Goal: Information Seeking & Learning: Find specific page/section

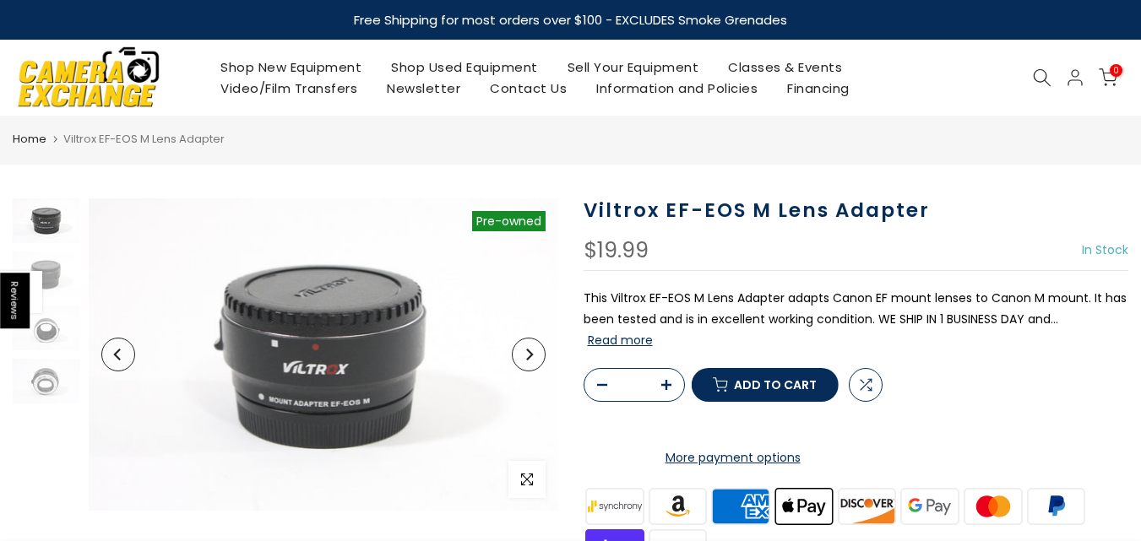
click at [1045, 84] on icon at bounding box center [1042, 77] width 19 height 19
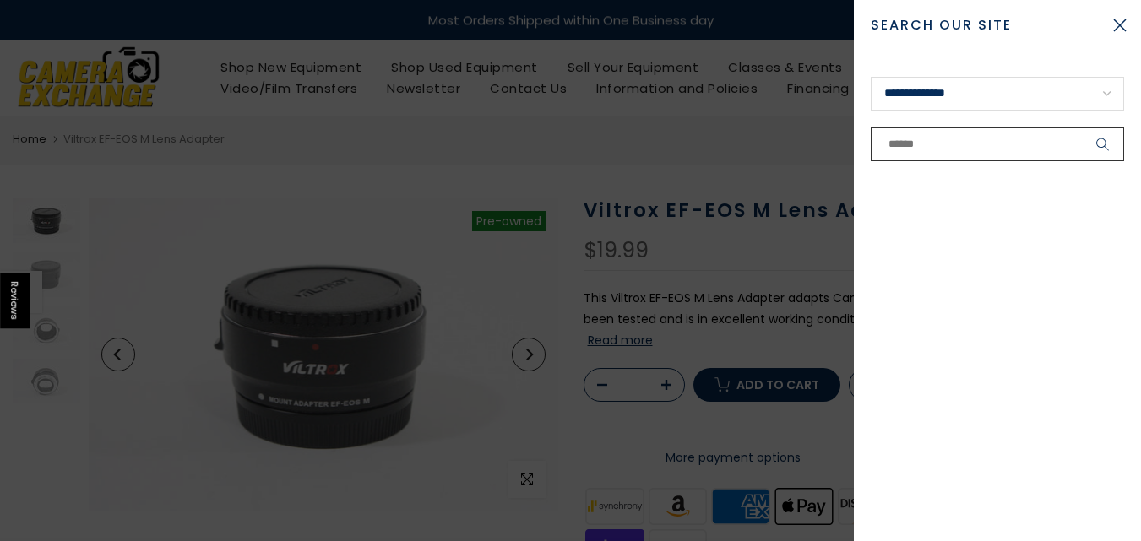
click at [956, 135] on input "text" at bounding box center [997, 145] width 253 height 34
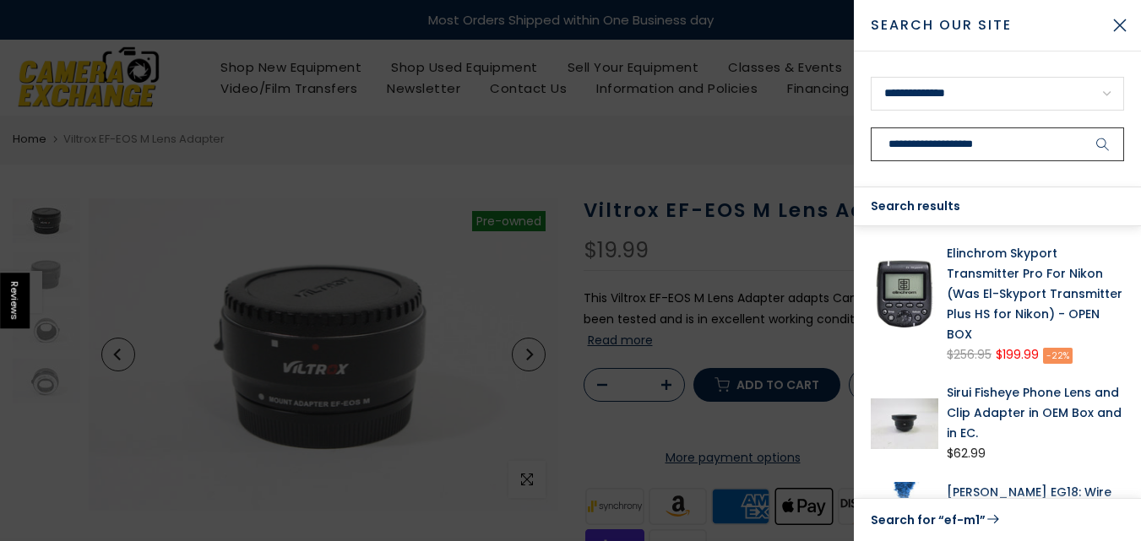
type input "**********"
click at [1082, 128] on button "submit" at bounding box center [1103, 145] width 42 height 34
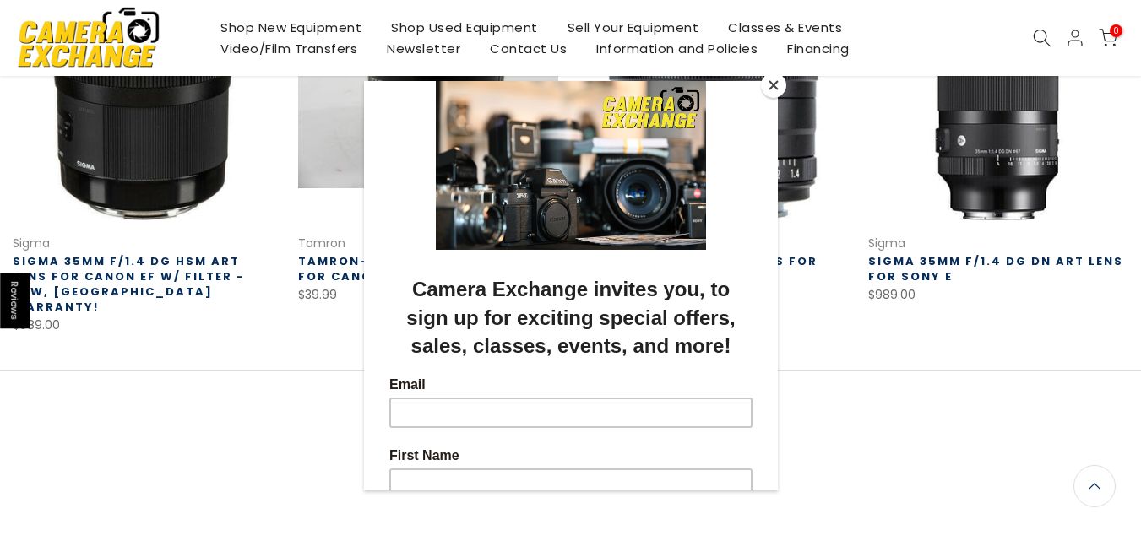
scroll to position [1181, 0]
click at [1041, 36] on div at bounding box center [570, 270] width 1141 height 541
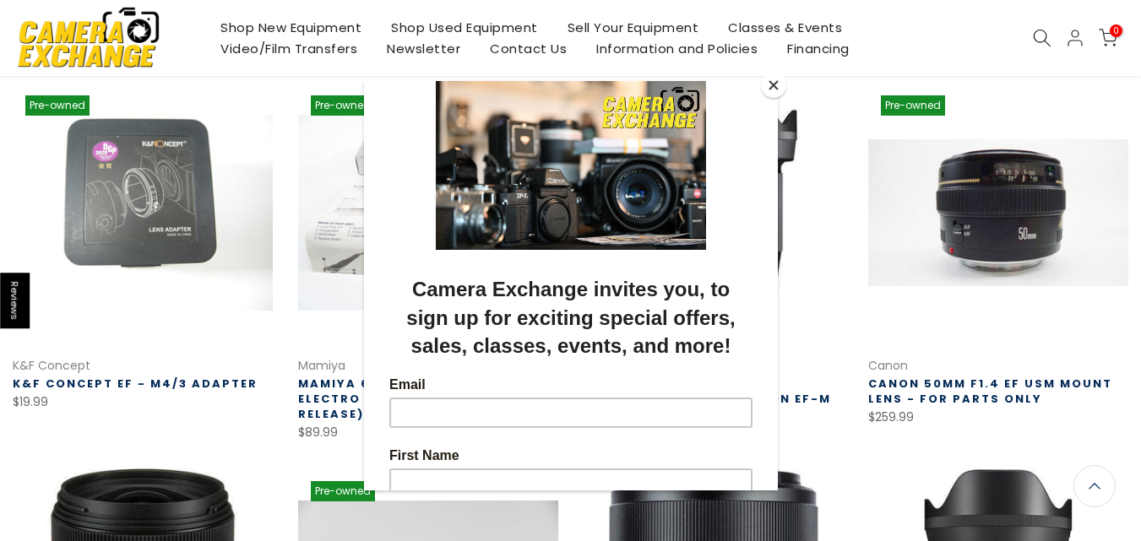
scroll to position [252, 0]
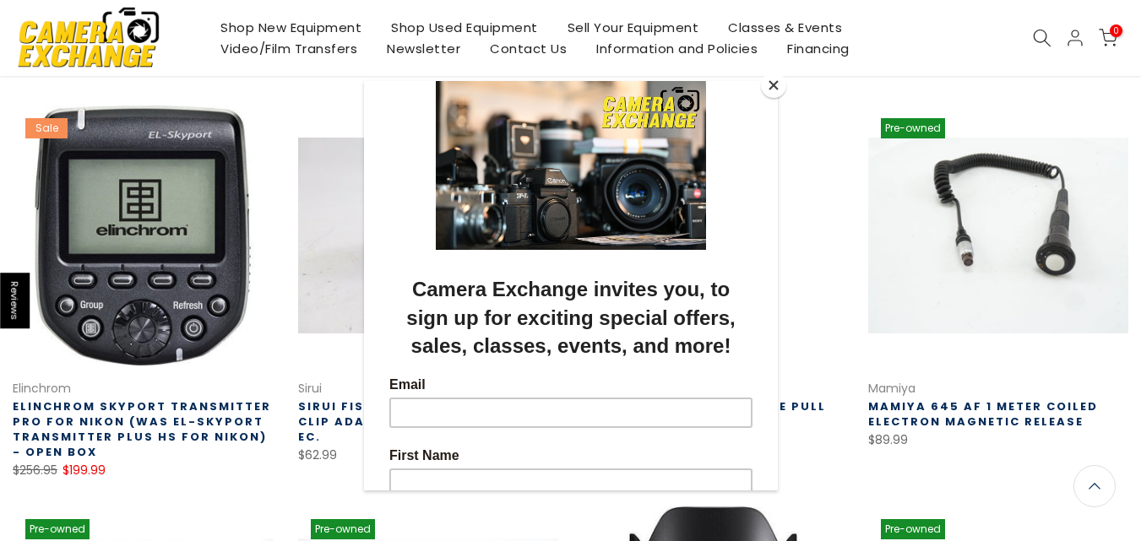
click at [773, 86] on button "Close" at bounding box center [773, 85] width 25 height 25
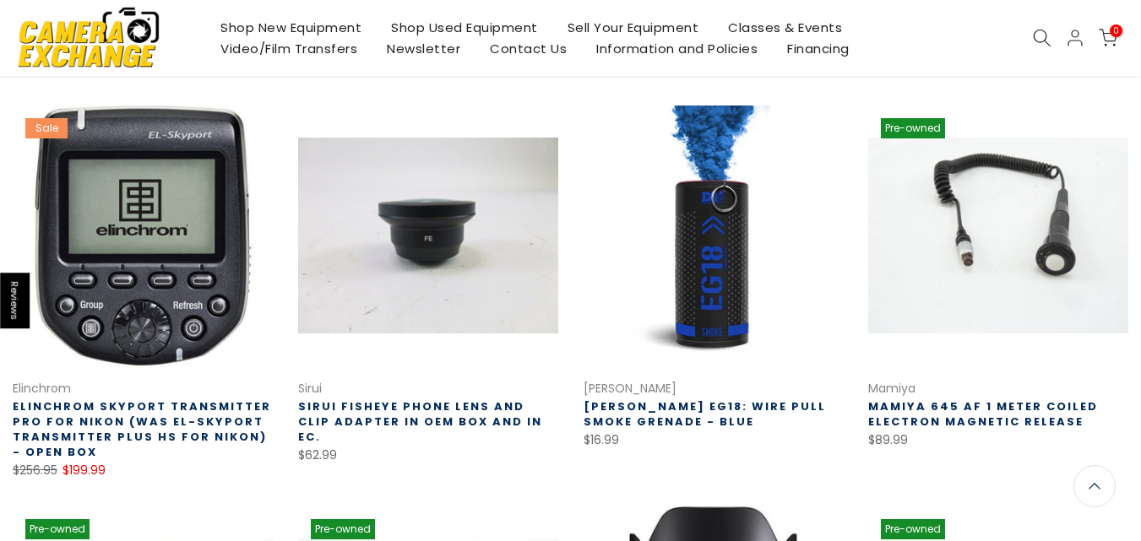
click at [1042, 36] on icon at bounding box center [1042, 38] width 19 height 19
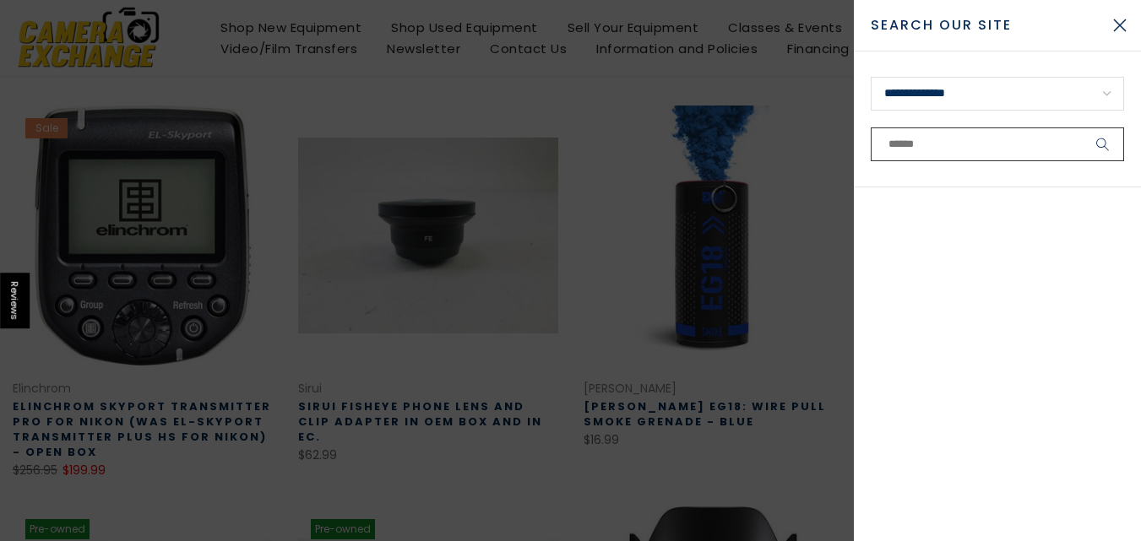
click at [938, 150] on input "text" at bounding box center [997, 145] width 253 height 34
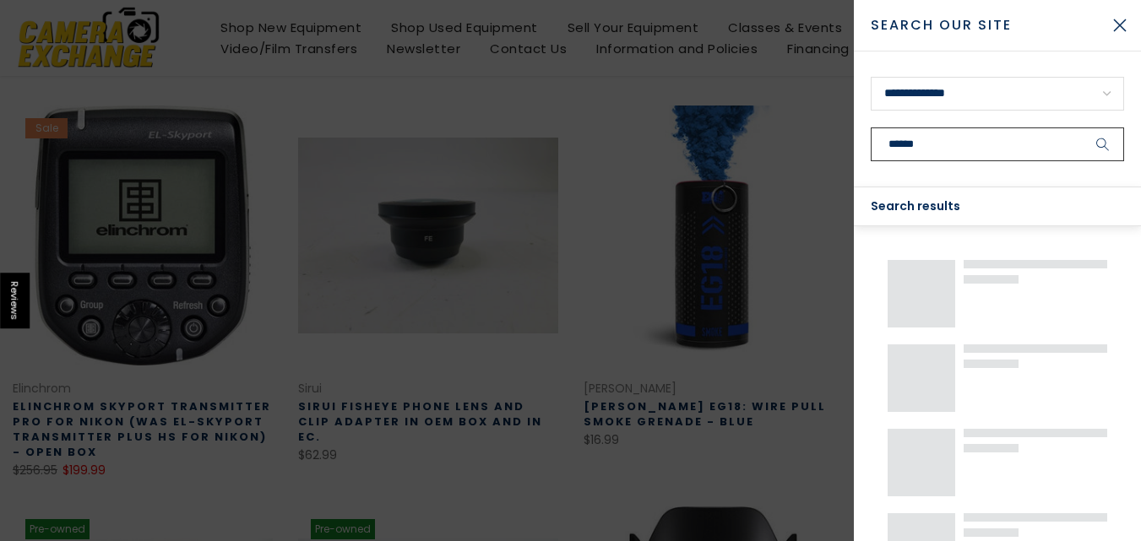
type input "******"
click at [1082, 128] on button "submit" at bounding box center [1103, 145] width 42 height 34
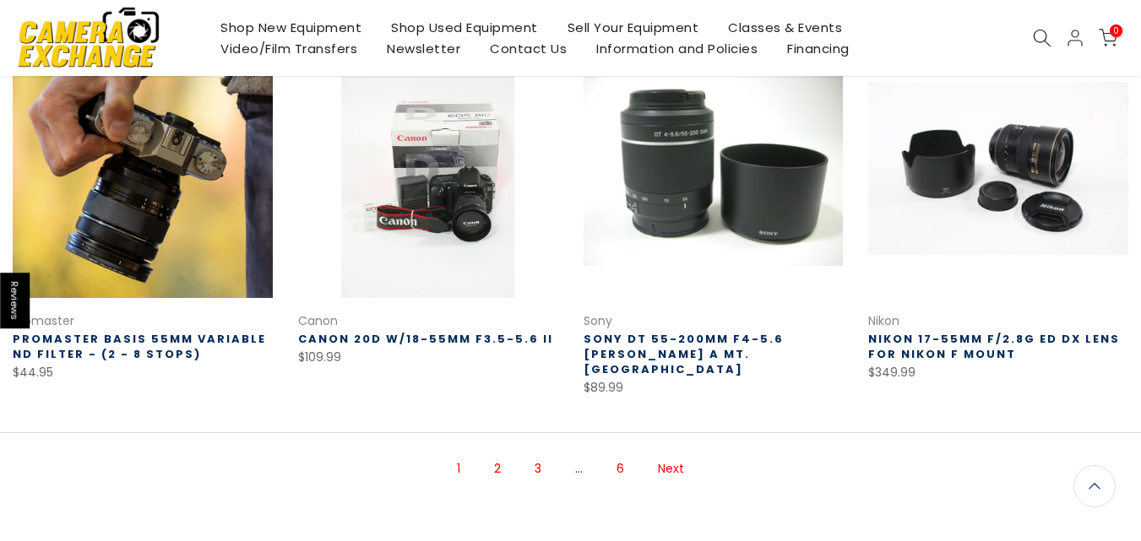
scroll to position [1098, 0]
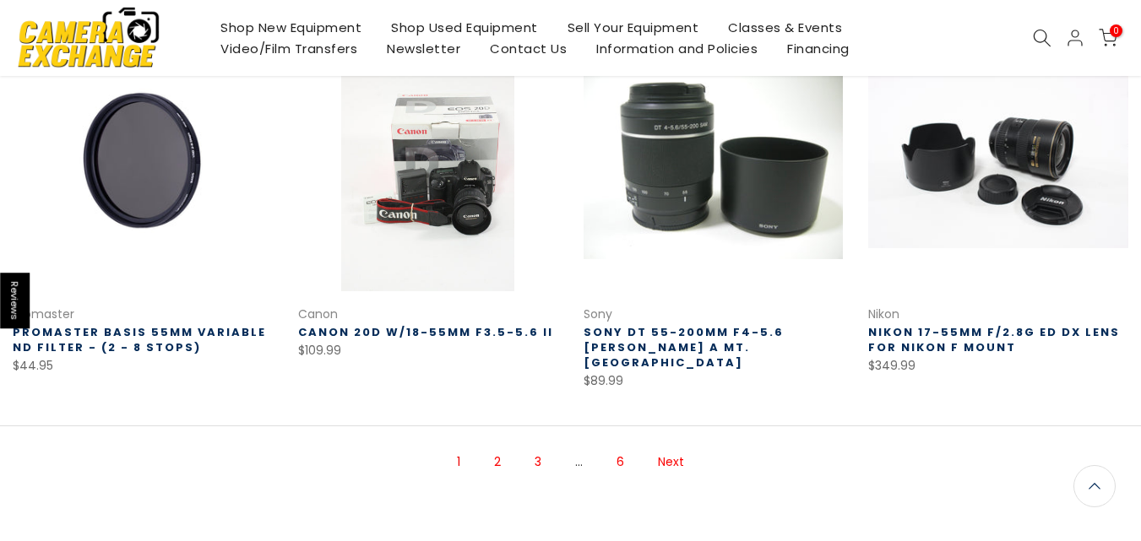
click at [481, 435] on ul "1 2 3 … 6 Next" at bounding box center [571, 462] width 278 height 55
click at [489, 448] on link "2" at bounding box center [498, 463] width 24 height 30
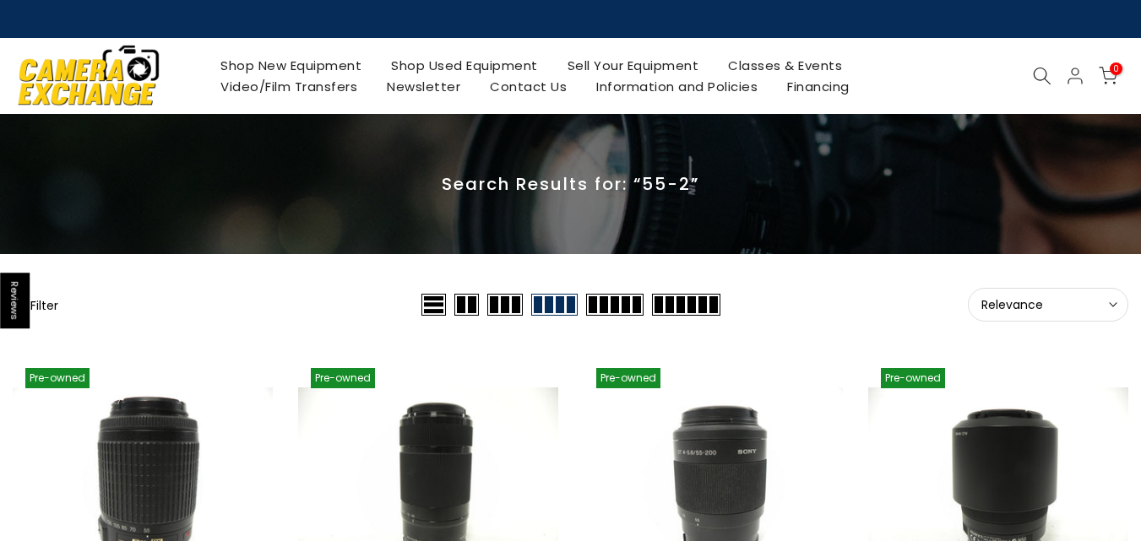
click at [1045, 79] on icon at bounding box center [1042, 76] width 19 height 19
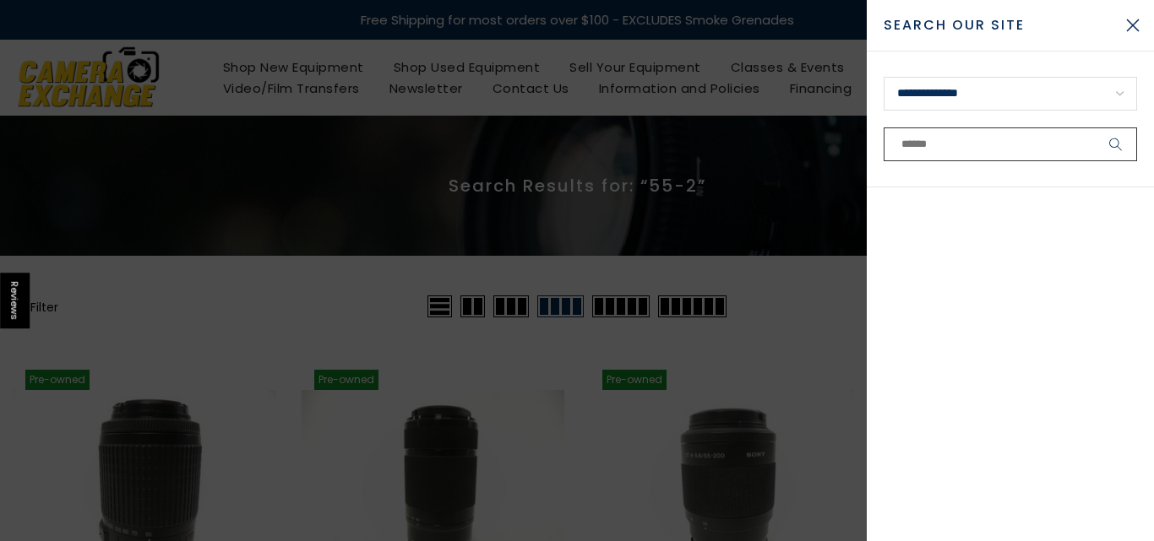
click at [946, 133] on input "text" at bounding box center [1009, 145] width 253 height 34
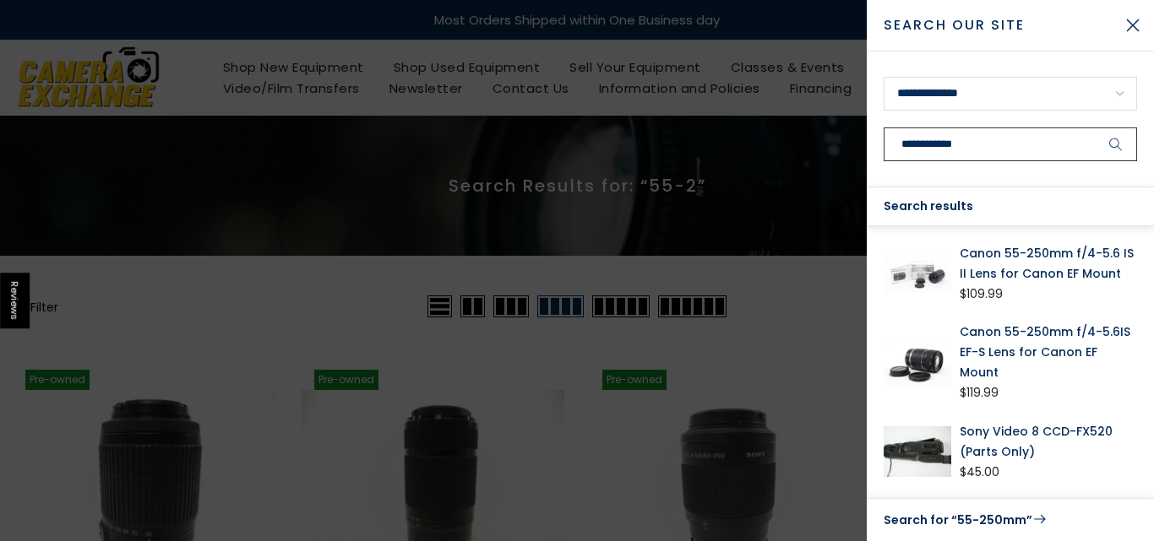
type input "**********"
click at [1095, 128] on button "submit" at bounding box center [1116, 145] width 42 height 34
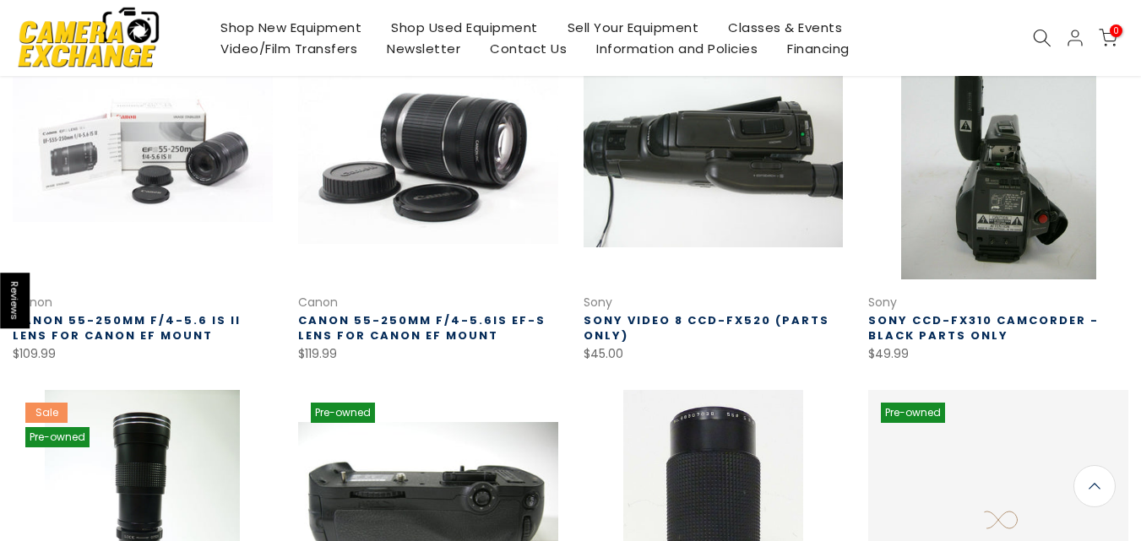
scroll to position [338, 0]
